Goal: Task Accomplishment & Management: Complete application form

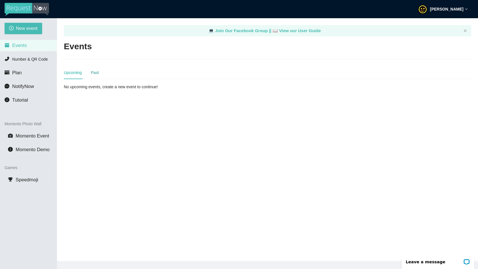
click at [99, 71] on div "Past" at bounding box center [95, 73] width 8 height 6
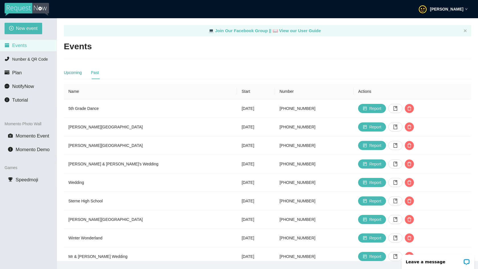
click at [82, 74] on div "Upcoming" at bounding box center [73, 73] width 18 height 6
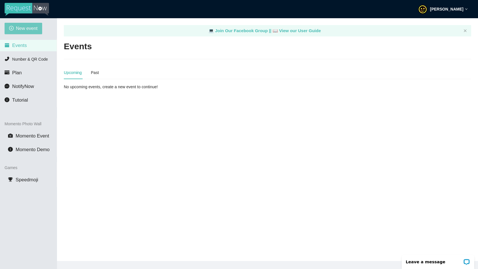
click at [32, 27] on span "New event" at bounding box center [27, 28] width 22 height 7
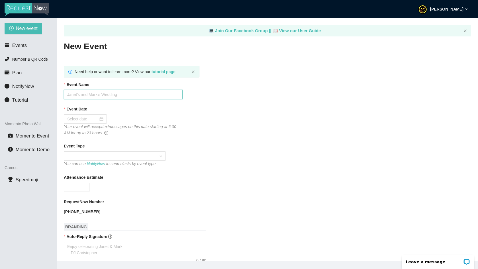
click at [71, 94] on input "Event Name" at bounding box center [123, 94] width 119 height 9
paste input "ROOTED & RISING"
type input "ROOTED & RISING Luncheon"
click at [83, 121] on input "Event Date" at bounding box center [82, 119] width 31 height 6
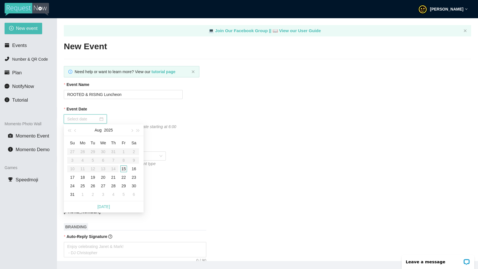
type input "[DATE]"
click at [133, 168] on div "16" at bounding box center [134, 169] width 7 height 7
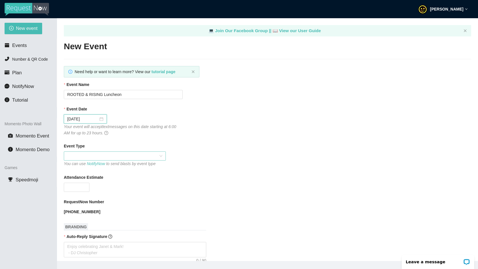
click at [82, 155] on span at bounding box center [114, 156] width 95 height 9
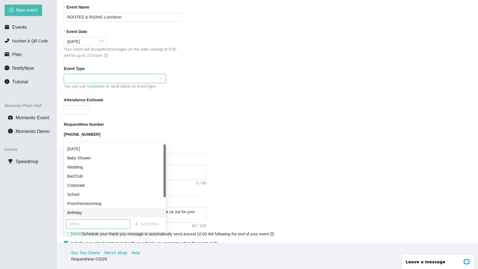
click at [105, 224] on input "text" at bounding box center [98, 224] width 64 height 9
type input "Luncheon"
click at [156, 224] on span "Add Other" at bounding box center [150, 224] width 18 height 6
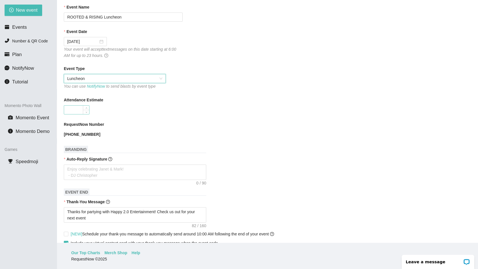
click at [72, 109] on input "Attendance Estimate" at bounding box center [76, 110] width 25 height 9
type input "75"
click at [124, 133] on div "[PHONE_NUMBER]" at bounding box center [123, 134] width 119 height 6
click at [85, 171] on textarea "Auto-Reply Signature" at bounding box center [135, 172] width 142 height 15
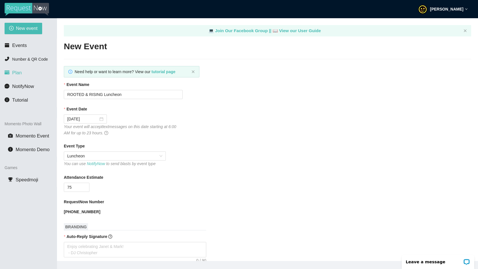
scroll to position [55, 0]
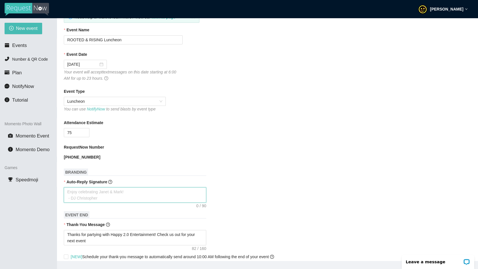
click at [96, 192] on textarea "Auto-Reply Signature" at bounding box center [135, 194] width 142 height 15
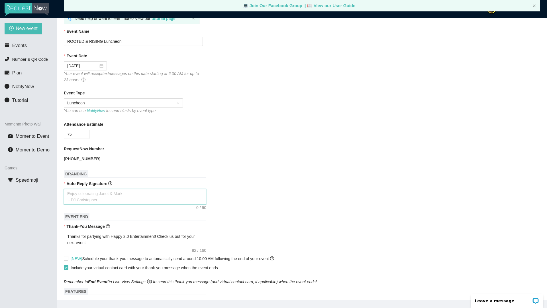
scroll to position [54, 0]
type textarea "a"
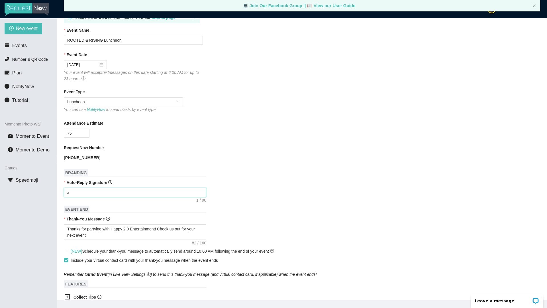
type textarea "a"
click at [103, 192] on textarea "a" at bounding box center [135, 192] width 142 height 9
paste textarea "🌿 Thanks for your song request! We’re so glad you’re here at Rooted & Rising — …"
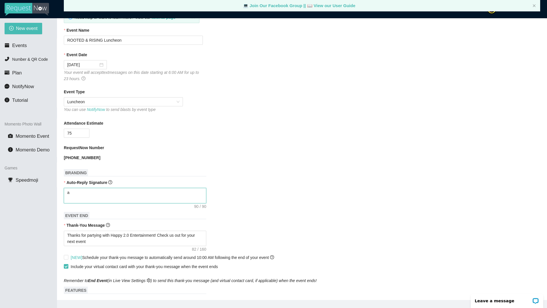
type textarea "a🌿 Thanks for your song request! We’re so glad you’re here at Rooted & Rising —…"
drag, startPoint x: 115, startPoint y: 201, endPoint x: 54, endPoint y: 190, distance: 61.2
click at [54, 190] on section "New event Events Number & QR Code Plan NotifyNow Tutorial Momento Photo Wall Mo…" at bounding box center [273, 172] width 547 height 308
type textarea "Enjoy celebrating [PERSON_NAME] & [PERSON_NAME]! - [PERSON_NAME]"
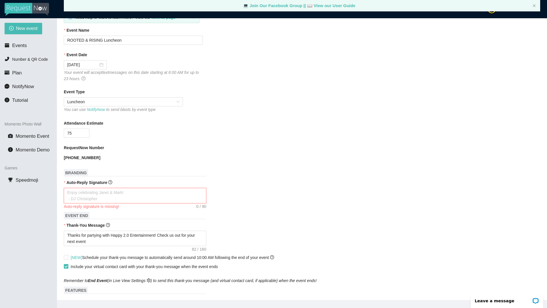
paste textarea "🎵 Request saved! Celebrate & connect at Rooted & Rising [DATE]!"
type textarea "🎵 Request saved! Celebrate & connect at Rooted & Rising [DATE]!"
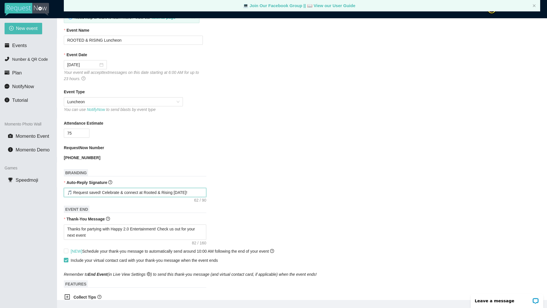
type textarea "🎵 Request saved! Celebrate & connect at Rooted & Rising [DATE]!"
type textarea "🎵 Request saved! Celebrate & connect at Rooted & Rising [DATE]! -"
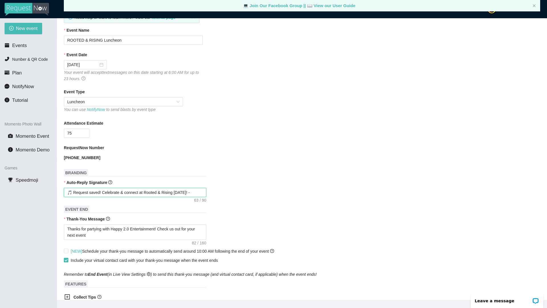
type textarea "🎵 Request saved! Celebrate & connect at Rooted & Rising [DATE]! -"
type textarea "🎵 Request saved! Celebrate & connect at Rooted & Rising [DATE]! - I"
type textarea "🎵 Request saved! Celebrate & connect at Rooted & Rising [DATE]! - IB"
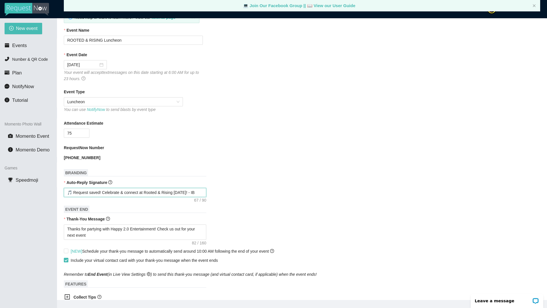
type textarea "🎵 Request saved! Celebrate & connect at Rooted & Rising [DATE]! - IBE"
type textarea "🎵 Request saved! Celebrate & connect at Rooted & Rising [DATE]! - IBEW"
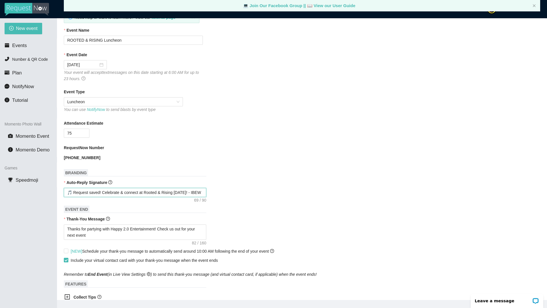
type textarea "🎵 Request saved! Celebrate & connect at Rooted & Rising [DATE]! - IBEW"
type textarea "🎵 Request saved! Celebrate & connect at Rooted & Rising [DATE]! - IBEW 1"
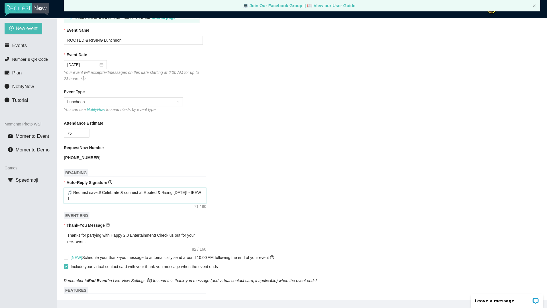
type textarea "🎵 Request saved! Celebrate & connect at Rooted & Rising [DATE]! - IBEW 12"
type textarea "🎵 Request saved! Celebrate & connect at Rooted & Rising [DATE]! - IBEW 124"
type textarea "🎵 Request saved! Celebrate & connect at Rooted & Rising [DATE]! - IBEW 1245"
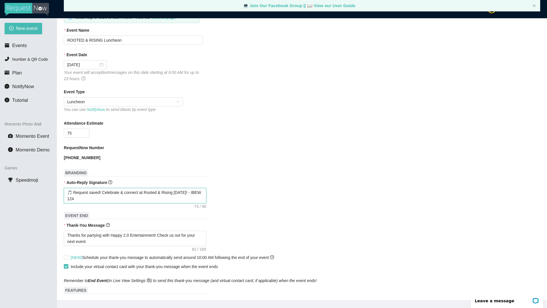
type textarea "🎵 Request saved! Celebrate & connect at Rooted & Rising [DATE]! - IBEW 1245"
click at [193, 192] on textarea "🎵 Request saved! Celebrate & connect at Rooted & Rising [DATE]! - IBEW 1245" at bounding box center [135, 195] width 142 height 15
type textarea "🎵 Request saved! Celebrate & connect at Rooted & Rising [DATE]! - DIBEW 1245"
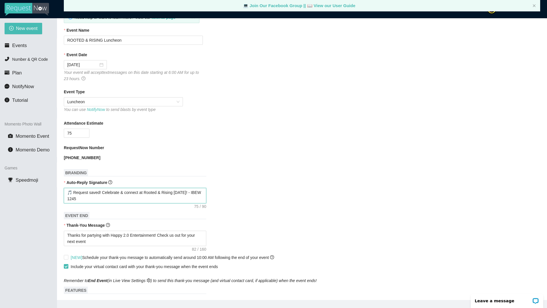
type textarea "🎵 Request saved! Celebrate & connect at Rooted & Rising [DATE]! - DIBEW 1245"
type textarea "🎵 Request saved! Celebrate & connect at Rooted & Rising [DATE]! - [GEOGRAPHIC_D…"
type textarea "🎵 Request saved! Celebrate & connect at Rooted & Rising [DATE]! - DJ IBEW 1245"
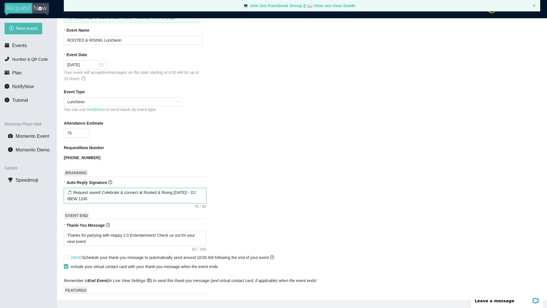
type textarea "🎵 Request saved! Celebrate & connect at Rooted & Rising [DATE]! - DJ HIBEW 1245"
type textarea "🎵 Request saved! Celebrate & connect at Rooted & Rising [DATE]! - DJ HaIBEW 1245"
type textarea "🎵 Request saved! Celebrate & connect at Rooted & Rising [DATE]! - DJ HapIBEW 12…"
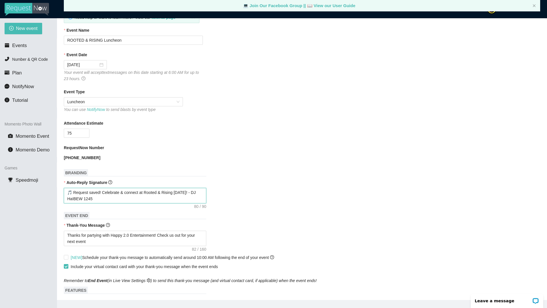
type textarea "🎵 Request saved! Celebrate & connect at Rooted & Rising [DATE]! - DJ HapIBEW 12…"
type textarea "🎵 Request saved! Celebrate & connect at Rooted & Rising [DATE]! - DJ HappIBEW 1…"
type textarea "🎵 Request saved! Celebrate & connect at Rooted & Rising [DATE]! - DJ HappyIBEW …"
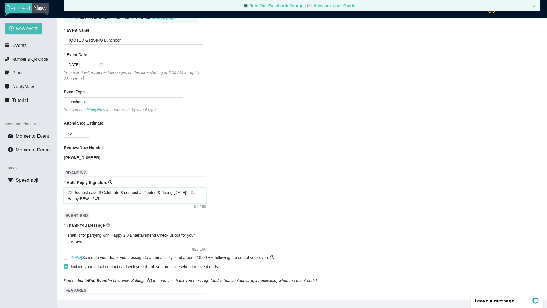
type textarea "🎵 Request saved! Celebrate & connect at Rooted & Rising [DATE]! - DJ Happy IBEW…"
drag, startPoint x: 86, startPoint y: 198, endPoint x: 157, endPoint y: 194, distance: 71.1
click at [157, 194] on textarea "🎵 Request saved! Celebrate & connect at Rooted & Rising [DATE]! - DJ Happy IBEW…" at bounding box center [135, 195] width 142 height 15
type textarea "🎵 Request saved! Celebrate & connect at Rooted & Rising [DATE]! - DJ Happy IBEW…"
click at [128, 204] on form "Event Name ROOTED & RISING Luncheon Event Date [DATE] Your event will accept te…" at bounding box center [302, 232] width 476 height 411
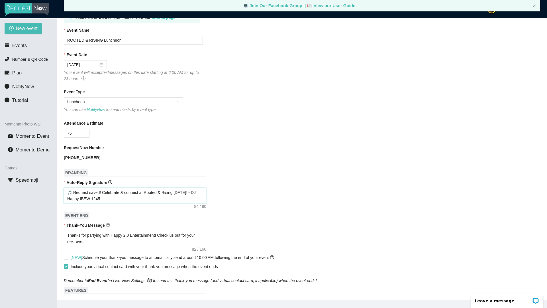
drag, startPoint x: 121, startPoint y: 200, endPoint x: 87, endPoint y: 197, distance: 33.7
click at [87, 197] on textarea "🎵 Request saved! Celebrate & connect at Rooted & Rising [DATE]! - DJ Happy IBEW…" at bounding box center [135, 195] width 142 height 15
type textarea "🎵 Request saved! Celebrate & connect at Rooted & Rising [DATE]! - DJ Happy I"
type textarea "🎵 Request saved! Celebrate & connect at Rooted & Rising [DATE]! - DJ Happy"
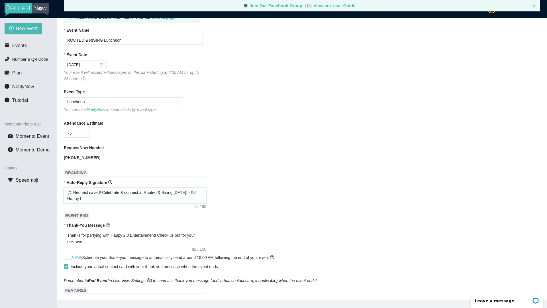
type textarea "🎵 Request saved! Celebrate & connect at Rooted & Rising [DATE]! - DJ Happy"
click at [189, 193] on textarea "🎵 Request saved! Celebrate & connect at Rooted & Rising [DATE]! - DJ Happy" at bounding box center [135, 195] width 142 height 15
type textarea "🎵 Request saved! Celebrate & connect at Rooted & Rising [DATE]! - DJ Happy"
paste textarea "🌟"
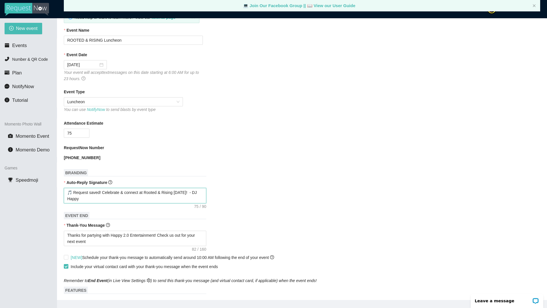
type textarea "🎵 Request saved! Celebrate & connect at Rooted & Rising [DATE]!🌟- DJ Happy"
click at [125, 199] on textarea "🎵 Request saved! Celebrate & connect at Rooted & Rising [DATE]!🌟- DJ Happy" at bounding box center [135, 195] width 142 height 15
type textarea "🎵 Request saved! Celebrate & connect at Rooted & Rising [DATE]!🌟- DJ Happy"
click at [91, 238] on textarea "Thanks for partying with Happy 2.0 Entertainment! Check us out for your next ev…" at bounding box center [135, 238] width 142 height 15
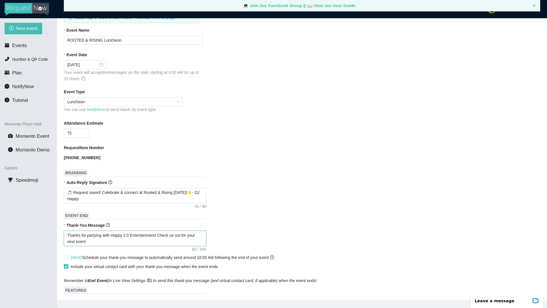
click at [91, 238] on textarea "Thanks for partying with Happy 2.0 Entertainment! Check us out for your next ev…" at bounding box center [135, 238] width 142 height 15
click at [92, 239] on textarea "Thanks for partying with Happy 2.0 Entertainment! Check us out for your next ev…" at bounding box center [135, 238] width 142 height 15
paste textarea "🌳 Thank you for being part of Rooted & Rising! Your support lifted voices and s…"
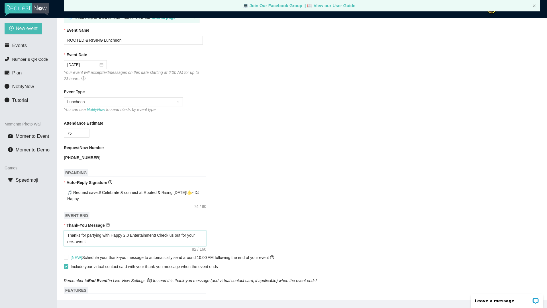
type textarea "🌳 Thank you for being part of Rooted & Rising! Your support lifted voices and s…"
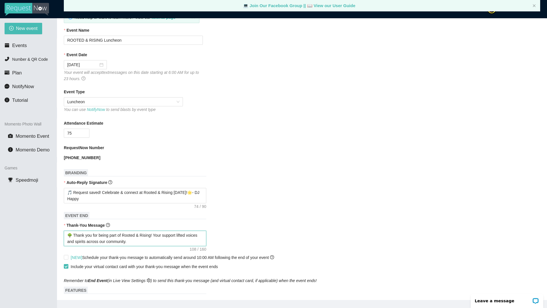
type textarea "🌳 Thank you for being part of Rooted & Rising! Your support lifted voices and s…"
click at [142, 241] on textarea "🌳 Thank you for being part of Rooted & Rising! Your support lifted voices and s…" at bounding box center [135, 238] width 142 height 15
click at [141, 241] on textarea "🌳 Thank you for being part of Rooted & Rising! Your support lifted voices and s…" at bounding box center [135, 238] width 142 height 15
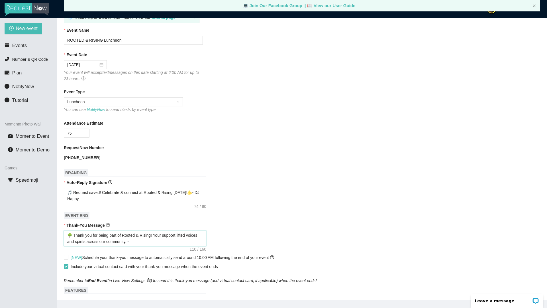
type textarea "🌳 Thank you for being part of Rooted & Rising! Your support lifted voices and s…"
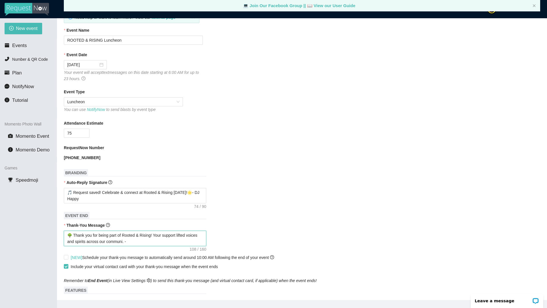
type textarea "🌳 Thank you for being part of Rooted & Rising! Your support lifted voices and s…"
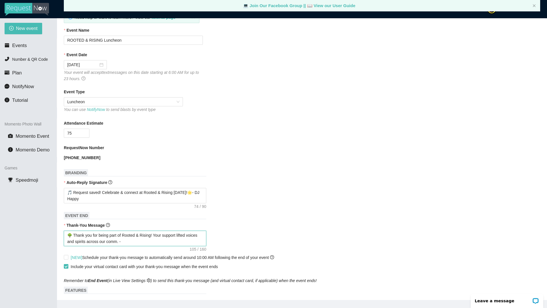
type textarea "🌳 Thank you for being part of Rooted & Rising! Your support lifted voices and s…"
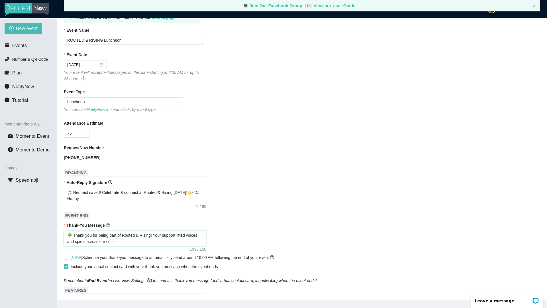
type textarea "🌳 Thank you for being part of Rooted & Rising! Your support lifted voices and s…"
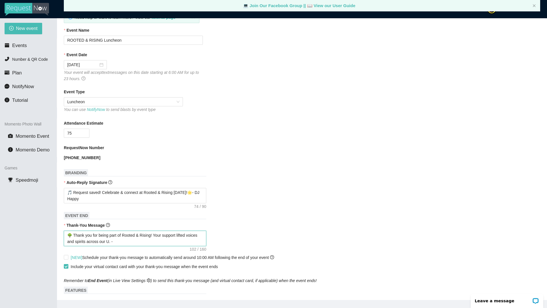
type textarea "🌳 Thank you for being part of Rooted & Rising! Your support lifted voices and s…"
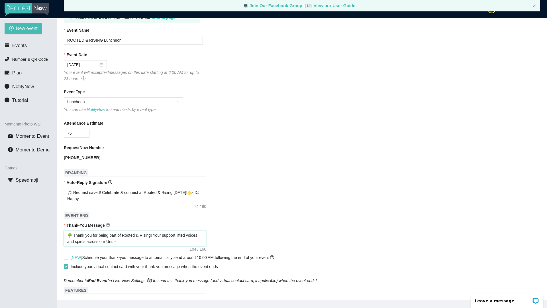
type textarea "🌳 Thank you for being part of Rooted & Rising! Your support lifted voices and s…"
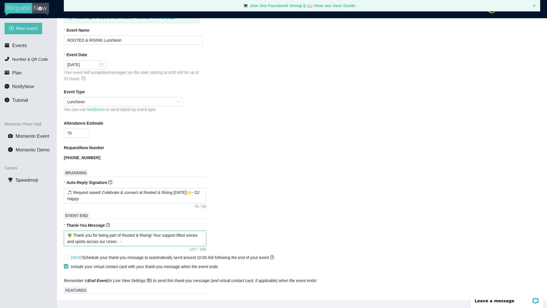
type textarea "🌳 Thank you for being part of Rooted & Rising! Your support lifted voices and s…"
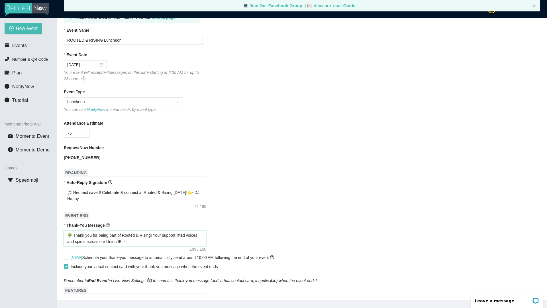
type textarea "🌳 Thank you for being part of Rooted & Rising! Your support lifted voices and s…"
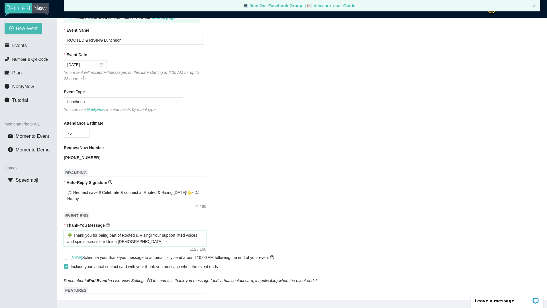
type textarea "🌳 Thank you for being part of Rooted & Rising! Your support lifted voices and s…"
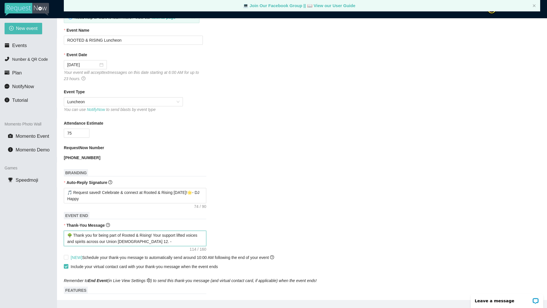
type textarea "🌳 Thank you for being part of Rooted & Rising! Your support lifted voices and s…"
click at [166, 240] on textarea "🌳 Thank you for being part of Rooted & Rising! Your support lifted voices and s…" at bounding box center [135, 238] width 142 height 15
type textarea "🌳 Thank you for being part of Rooted & Rising! Your support lifted voices and s…"
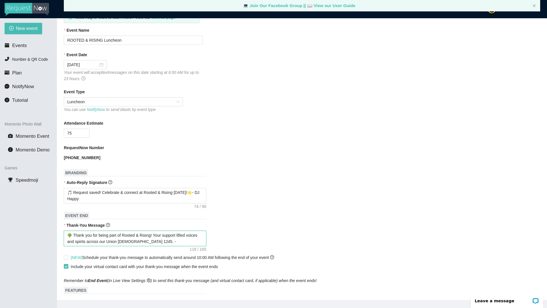
type textarea "🌳 Thank you for being part of Rooted & Rising! Your support lifted voices and s…"
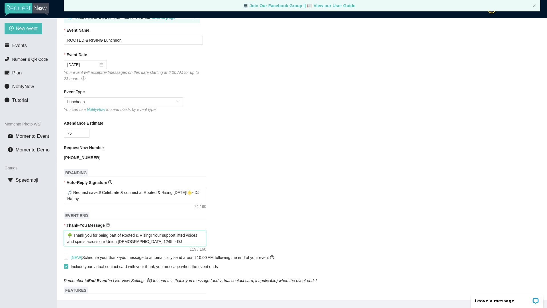
type textarea "🌳 Thank you for being part of Rooted & Rising! Your support lifted voices and s…"
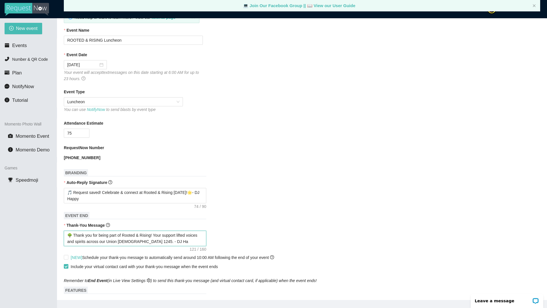
type textarea "🌳 Thank you for being part of Rooted & Rising! Your support lifted voices and s…"
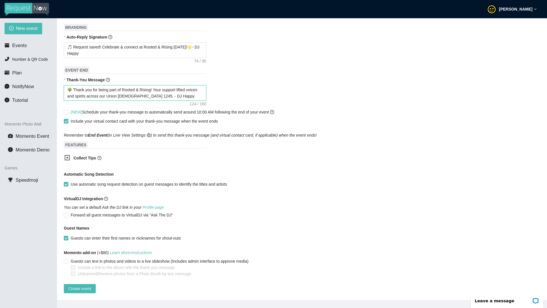
scroll to position [18, 0]
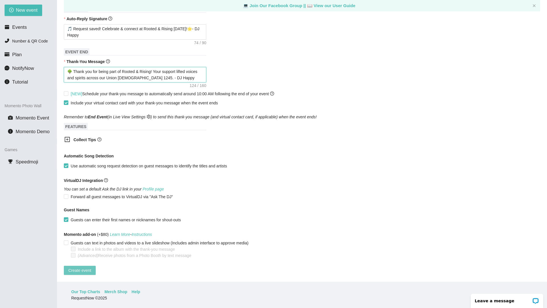
type textarea "🌳 Thank you for being part of Rooted & Rising! Your support lifted voices and s…"
click at [91, 267] on span "Create event" at bounding box center [79, 270] width 23 height 6
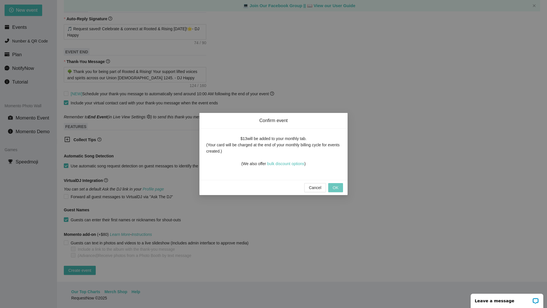
click at [335, 187] on span "OK" at bounding box center [336, 187] width 6 height 6
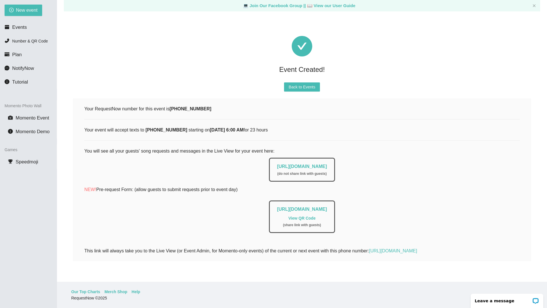
scroll to position [3, 0]
click at [277, 207] on link "[URL][DOMAIN_NAME]" at bounding box center [302, 209] width 50 height 5
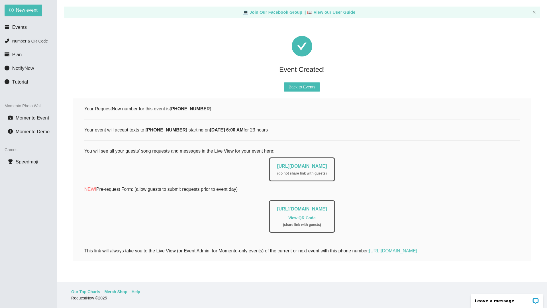
drag, startPoint x: 98, startPoint y: 185, endPoint x: 245, endPoint y: 185, distance: 147.0
click at [246, 186] on p "NEW! Pre-request Form: (allow guests to submit requests prior to event day)" at bounding box center [301, 189] width 435 height 7
copy p "Pre-request Form: (allow guests to submit requests prior to event day)"
click at [285, 206] on link "[URL][DOMAIN_NAME]" at bounding box center [302, 208] width 50 height 5
